Goal: Check status: Check status

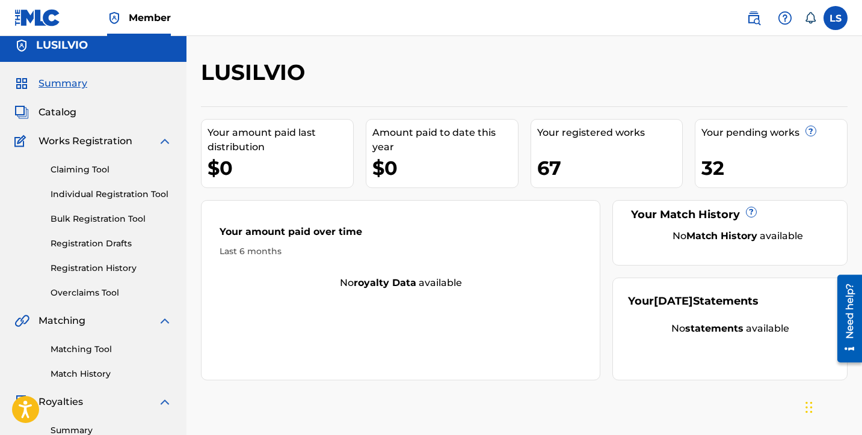
scroll to position [8, 0]
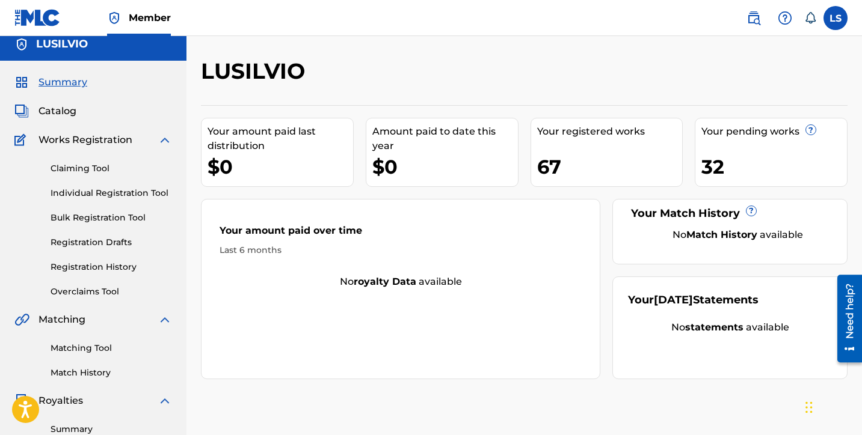
click at [94, 243] on link "Registration Drafts" at bounding box center [111, 242] width 121 height 13
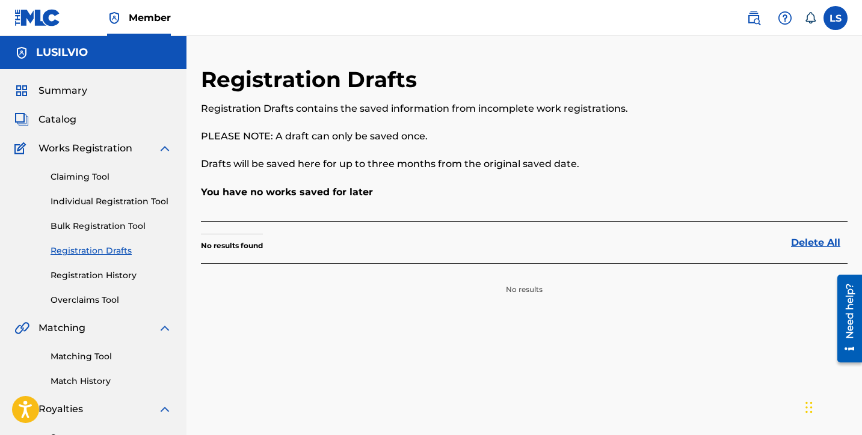
scroll to position [4, 0]
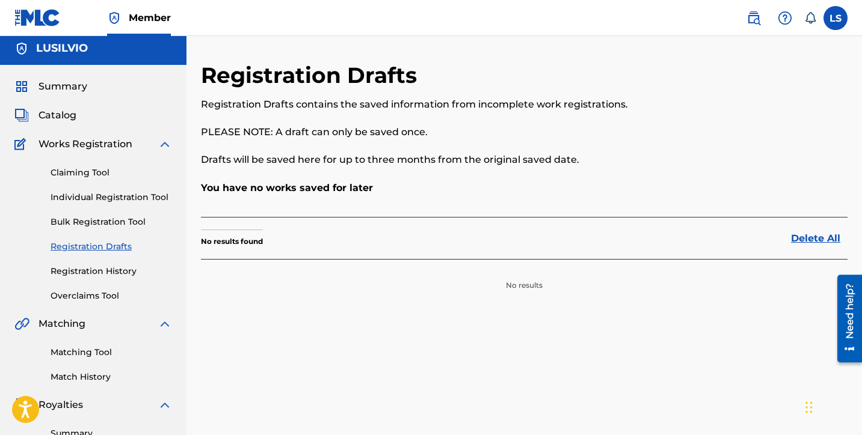
click at [125, 270] on link "Registration History" at bounding box center [111, 271] width 121 height 13
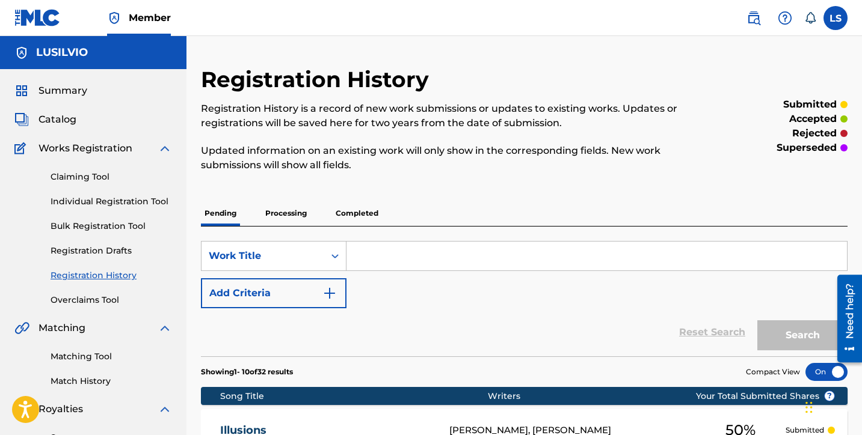
click at [361, 211] on p "Completed" at bounding box center [357, 213] width 50 height 25
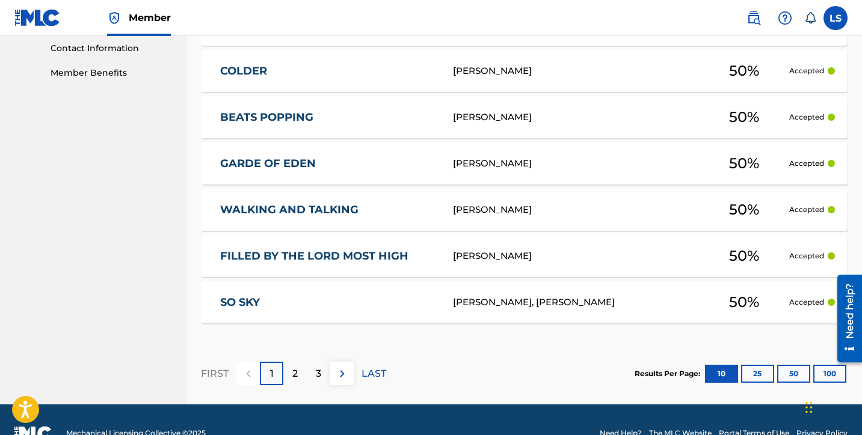
scroll to position [621, 0]
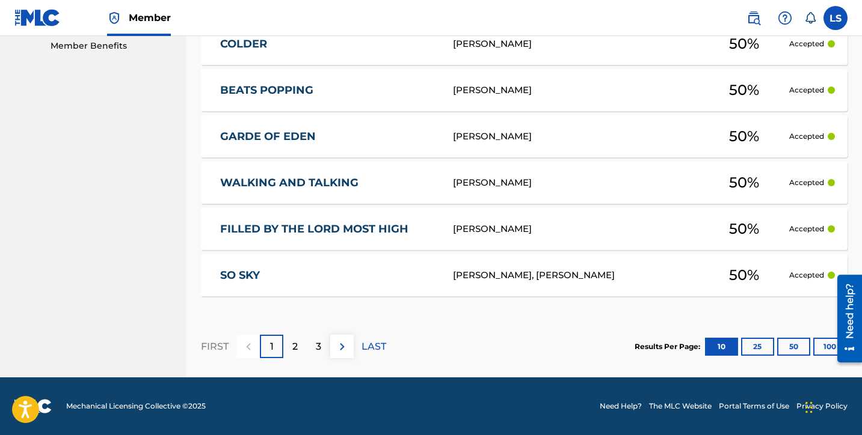
drag, startPoint x: 821, startPoint y: 348, endPoint x: 817, endPoint y: 342, distance: 7.3
click at [819, 346] on button "100" at bounding box center [829, 347] width 33 height 18
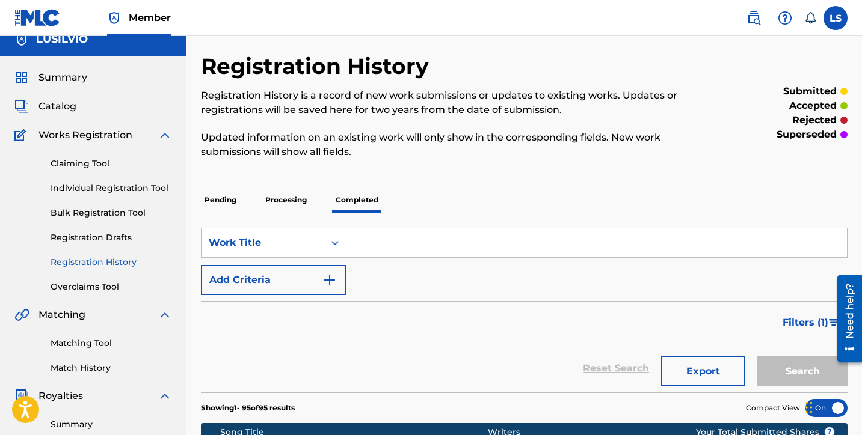
scroll to position [0, 0]
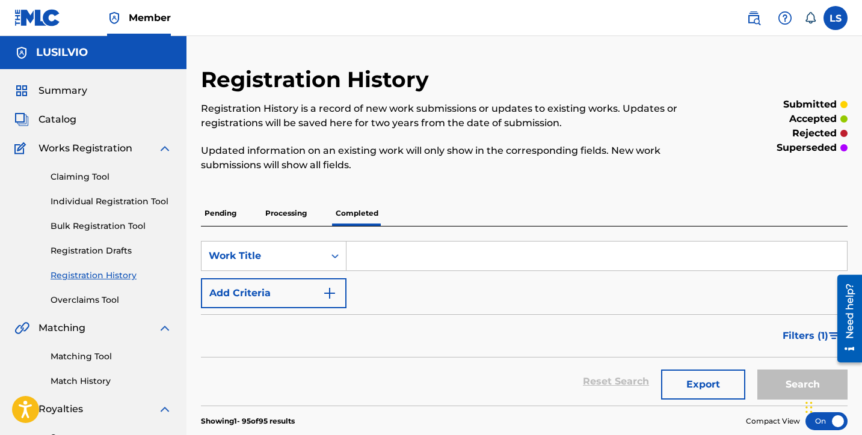
click at [274, 212] on p "Processing" at bounding box center [286, 213] width 49 height 25
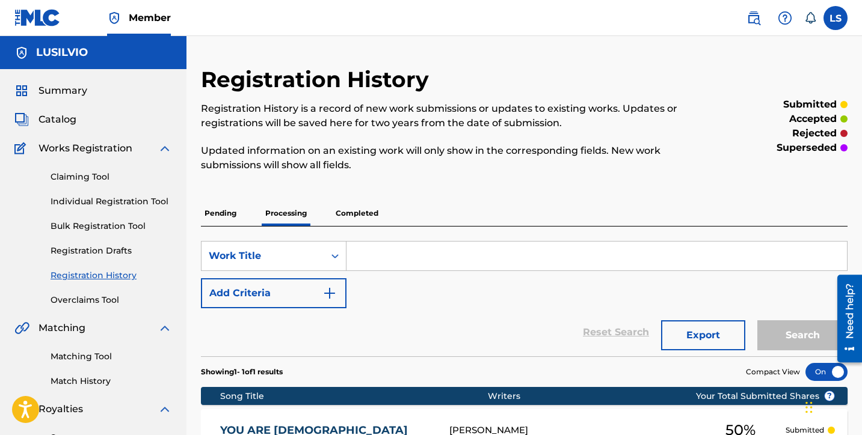
click at [224, 213] on p "Pending" at bounding box center [220, 213] width 39 height 25
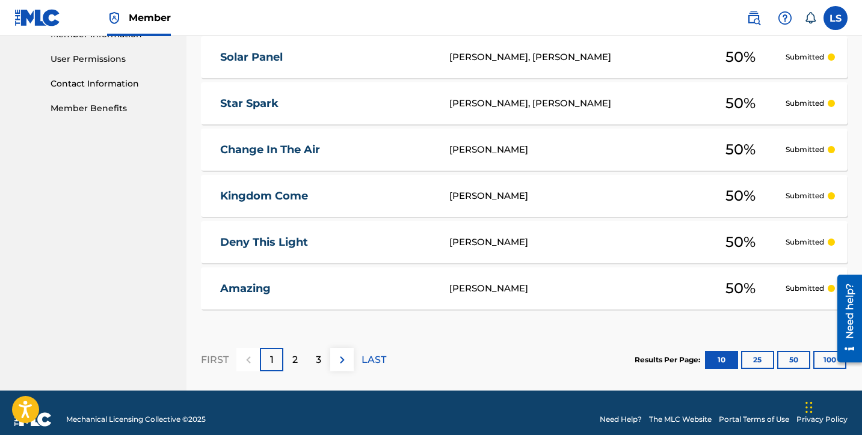
scroll to position [558, 0]
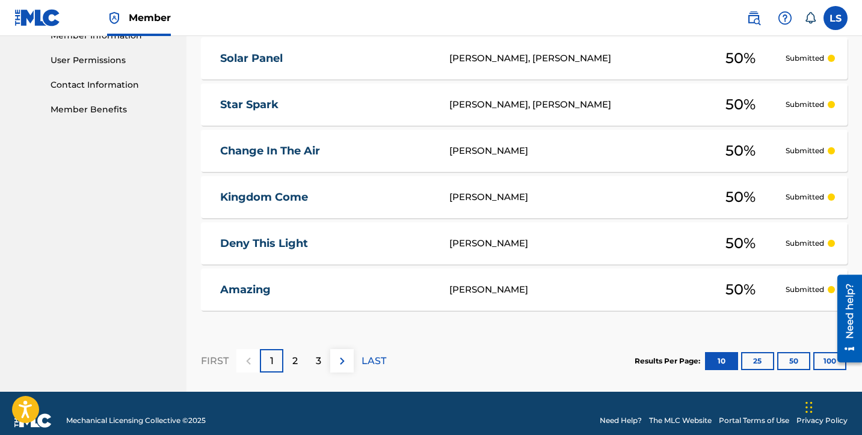
click at [810, 358] on section "Results Per Page: 10 25 50 100" at bounding box center [740, 361] width 213 height 18
click at [815, 358] on button "100" at bounding box center [829, 361] width 33 height 18
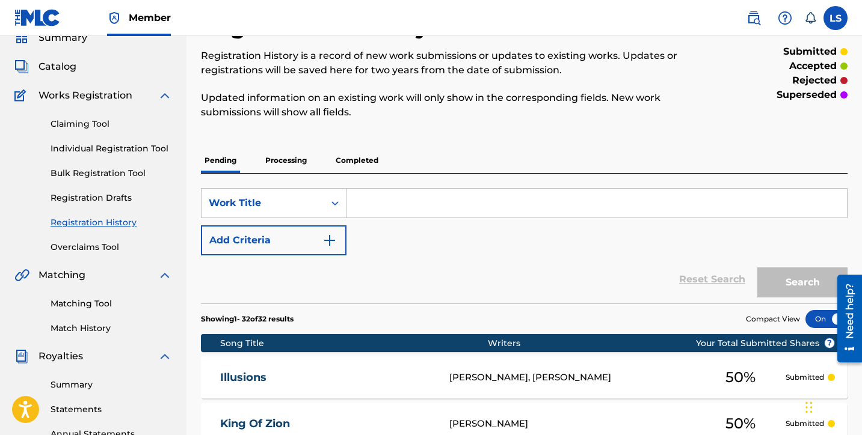
scroll to position [50, 0]
